Goal: Book appointment/travel/reservation

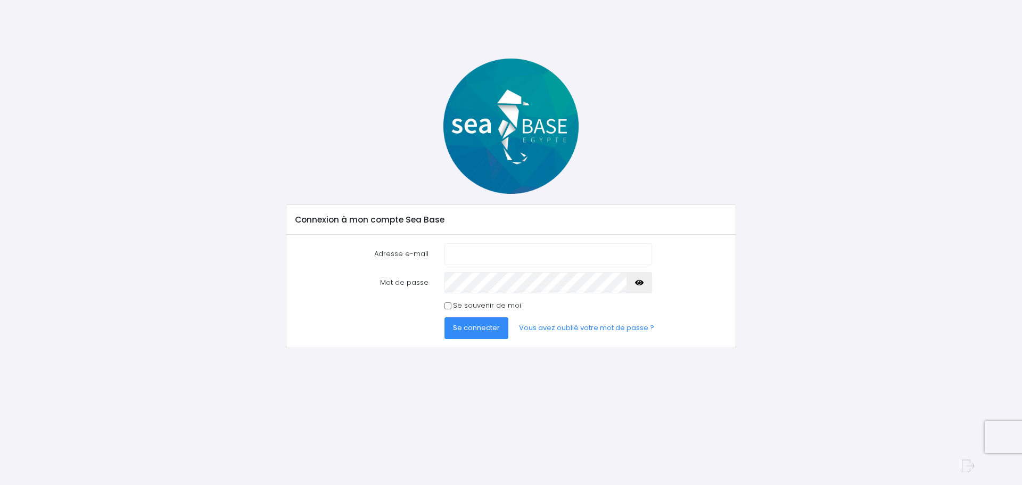
type input "[EMAIL_ADDRESS][DOMAIN_NAME]"
click at [482, 340] on div "Adresse e-mail alix.mass@live.fr Mot de passe" at bounding box center [510, 291] width 449 height 113
drag, startPoint x: 482, startPoint y: 334, endPoint x: 470, endPoint y: 324, distance: 16.3
click at [481, 333] on button "Se connecter" at bounding box center [477, 327] width 64 height 21
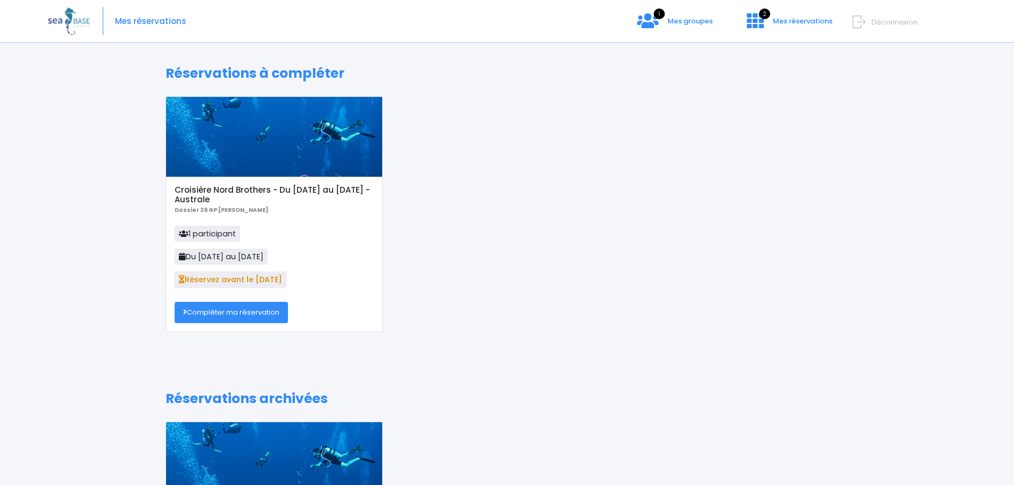
click at [259, 313] on link "Compléter ma réservation" at bounding box center [231, 312] width 113 height 21
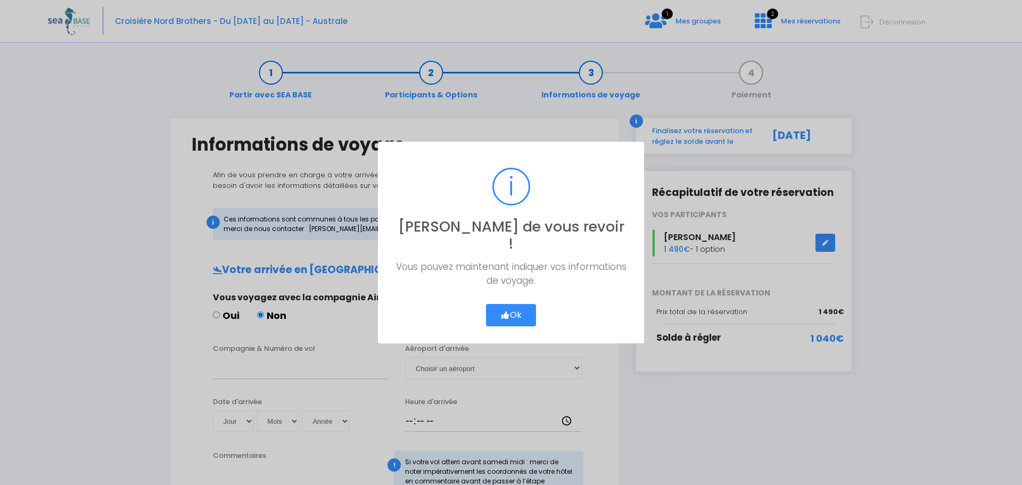
click at [521, 311] on button "Ok" at bounding box center [511, 315] width 50 height 22
